Goal: Task Accomplishment & Management: Use online tool/utility

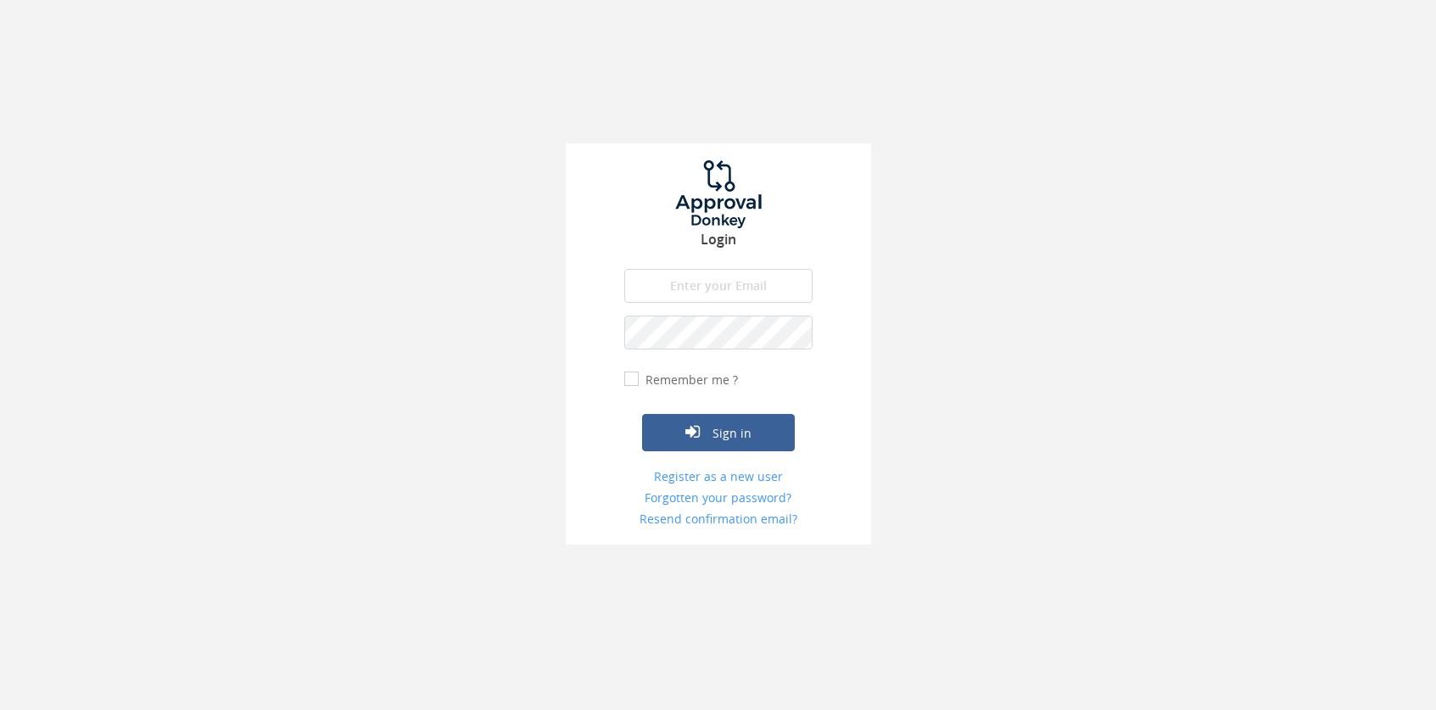
click at [687, 290] on input "email" at bounding box center [718, 286] width 188 height 34
type input "[PERSON_NAME][EMAIL_ADDRESS][PERSON_NAME][DOMAIN_NAME]"
click at [642, 414] on button "Sign in" at bounding box center [718, 432] width 153 height 37
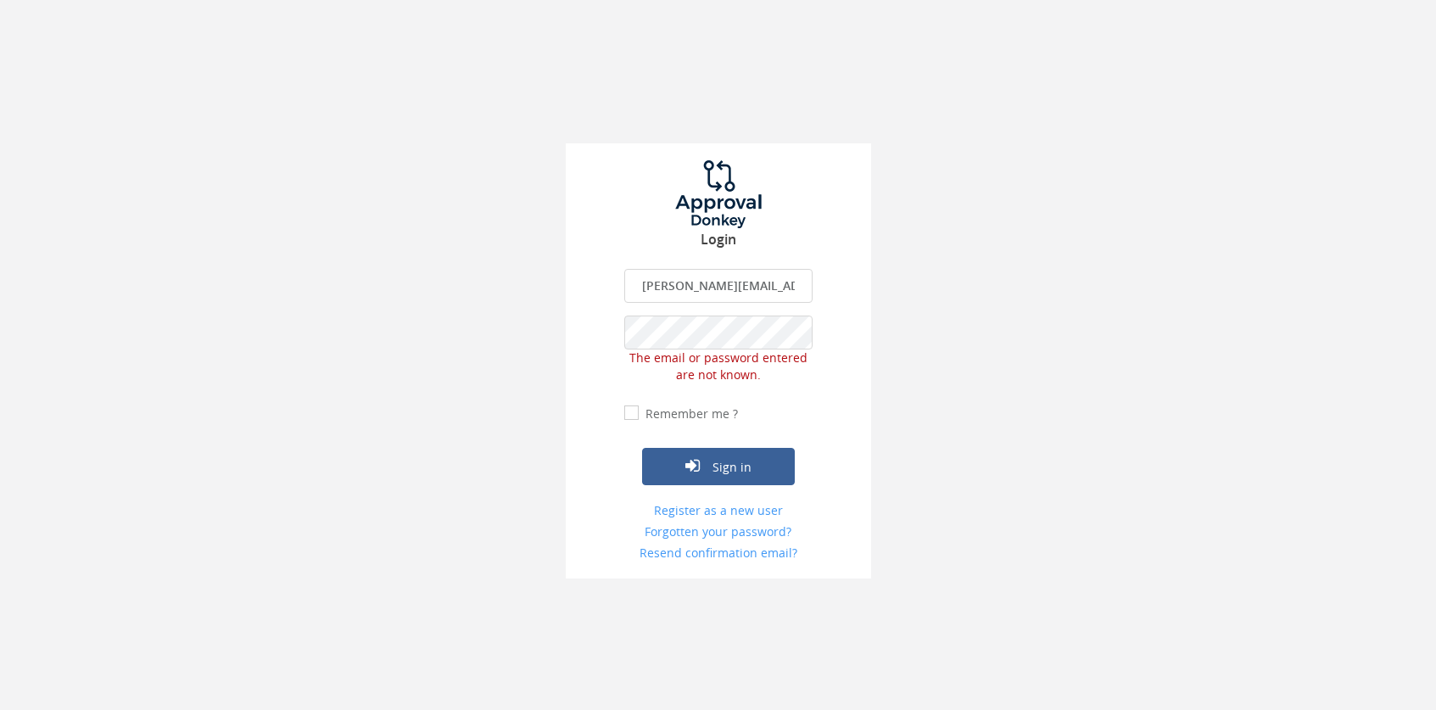
click at [0, 216] on html "Login [PERSON_NAME][EMAIL_ADDRESS][PERSON_NAME][DOMAIN_NAME] The email is requi…" at bounding box center [718, 355] width 1436 height 710
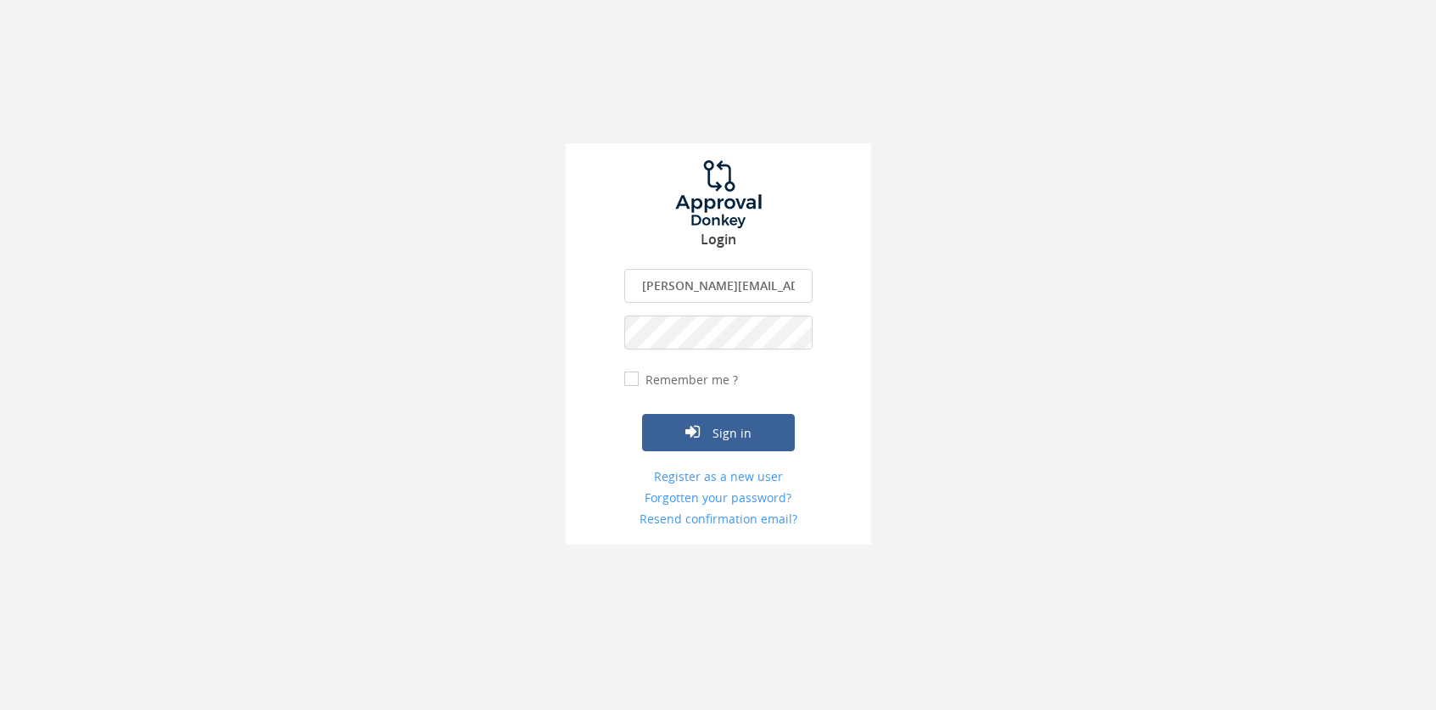
click at [642, 414] on button "Sign in" at bounding box center [718, 432] width 153 height 37
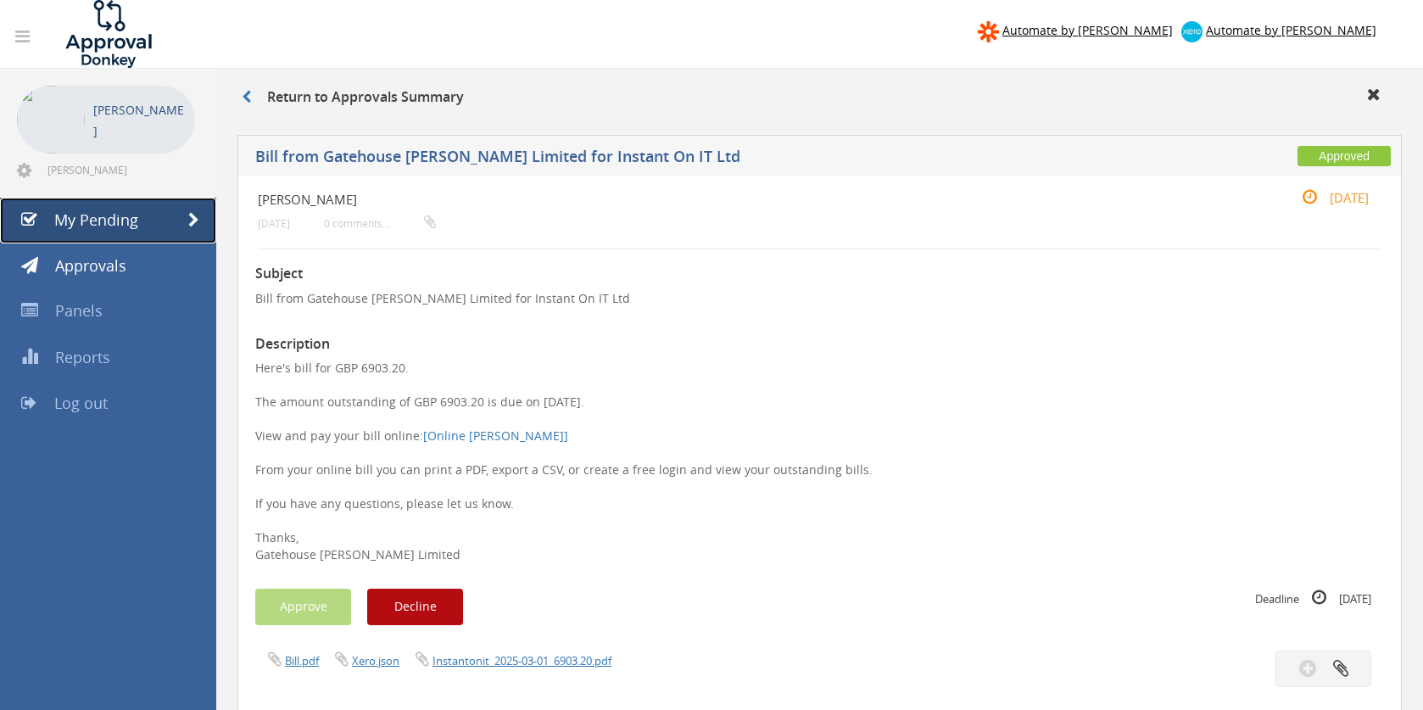
click at [84, 226] on span "My Pending" at bounding box center [96, 219] width 84 height 20
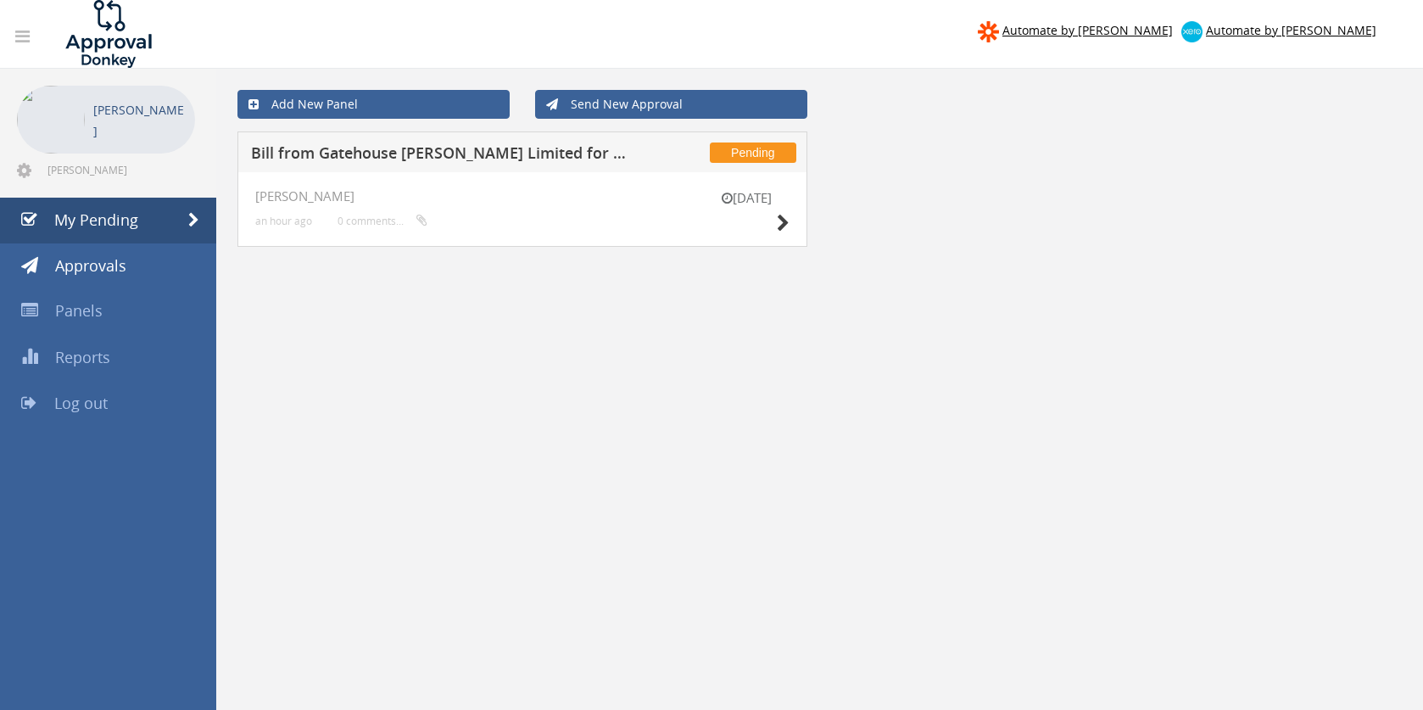
click at [775, 222] on div "[DATE]" at bounding box center [747, 213] width 85 height 48
click at [786, 225] on icon at bounding box center [783, 224] width 13 height 18
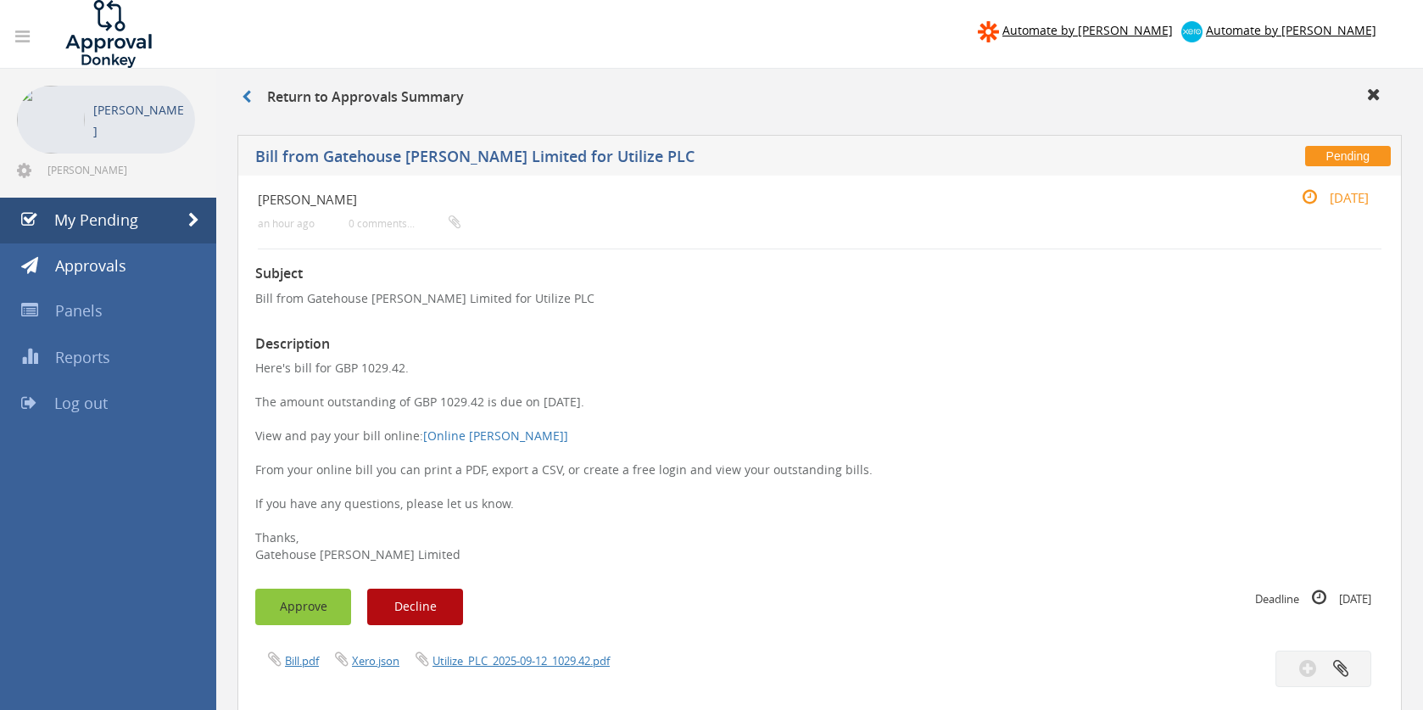
click at [317, 618] on button "Approve" at bounding box center [303, 606] width 96 height 36
